Goal: Transaction & Acquisition: Purchase product/service

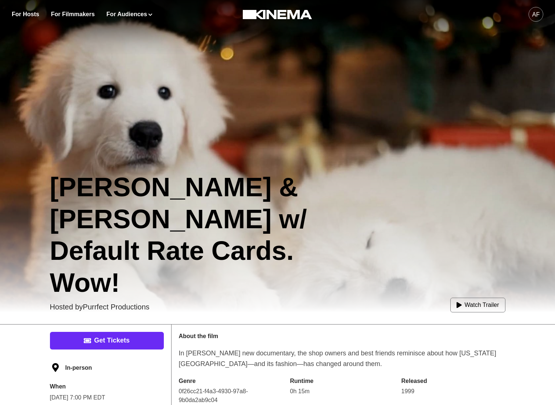
click at [125, 333] on link "Get Tickets" at bounding box center [107, 341] width 114 height 18
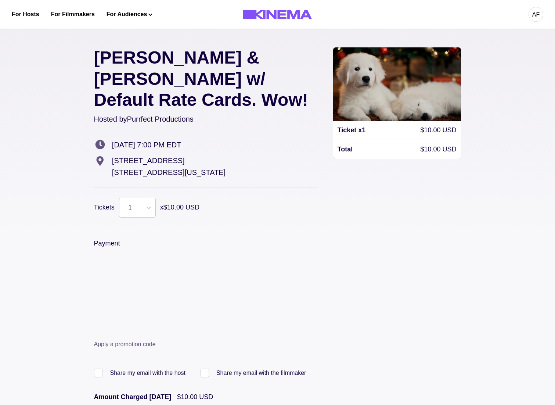
scroll to position [81, 0]
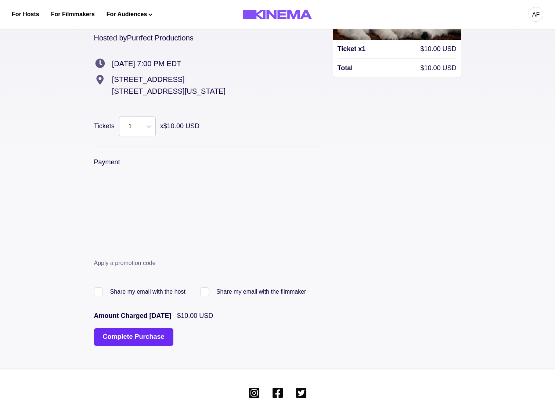
click at [132, 328] on button "Complete Purchase" at bounding box center [133, 337] width 79 height 18
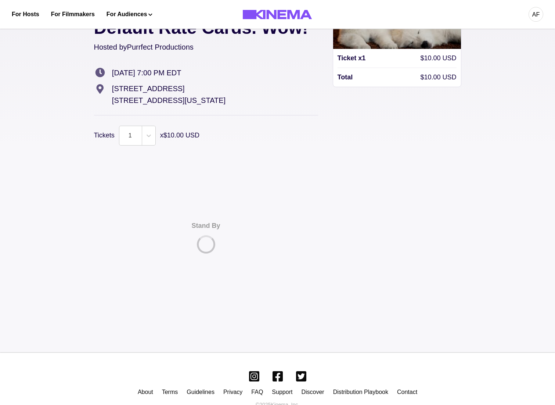
scroll to position [0, 0]
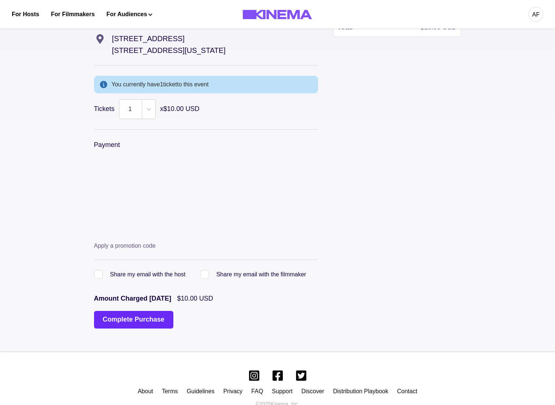
click at [131, 311] on button "Complete Purchase" at bounding box center [133, 320] width 79 height 18
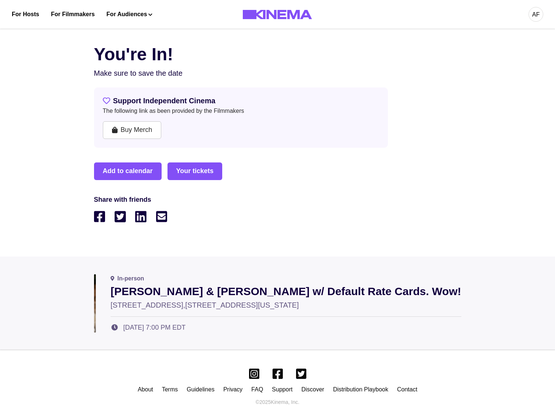
click at [382, 112] on div "Support Independent Cinema The following link as been provided by the Filmmaker…" at bounding box center [241, 117] width 294 height 60
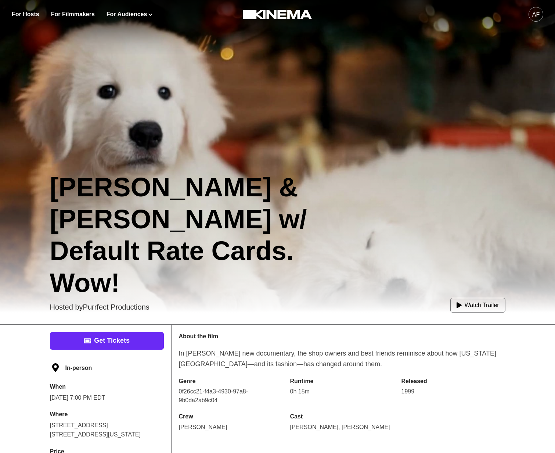
click at [123, 333] on link "Get Tickets" at bounding box center [107, 341] width 114 height 18
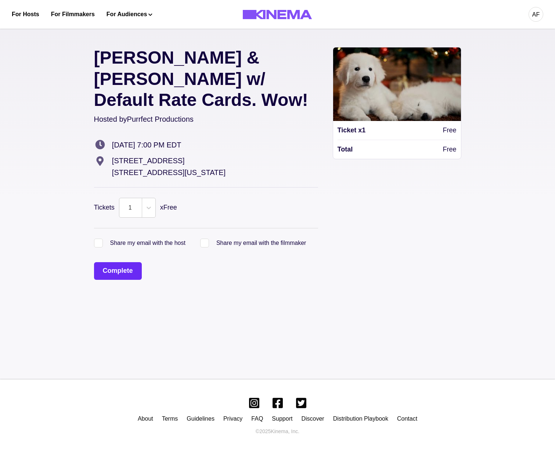
click at [125, 262] on button "Complete" at bounding box center [118, 271] width 48 height 18
